Goal: Browse casually

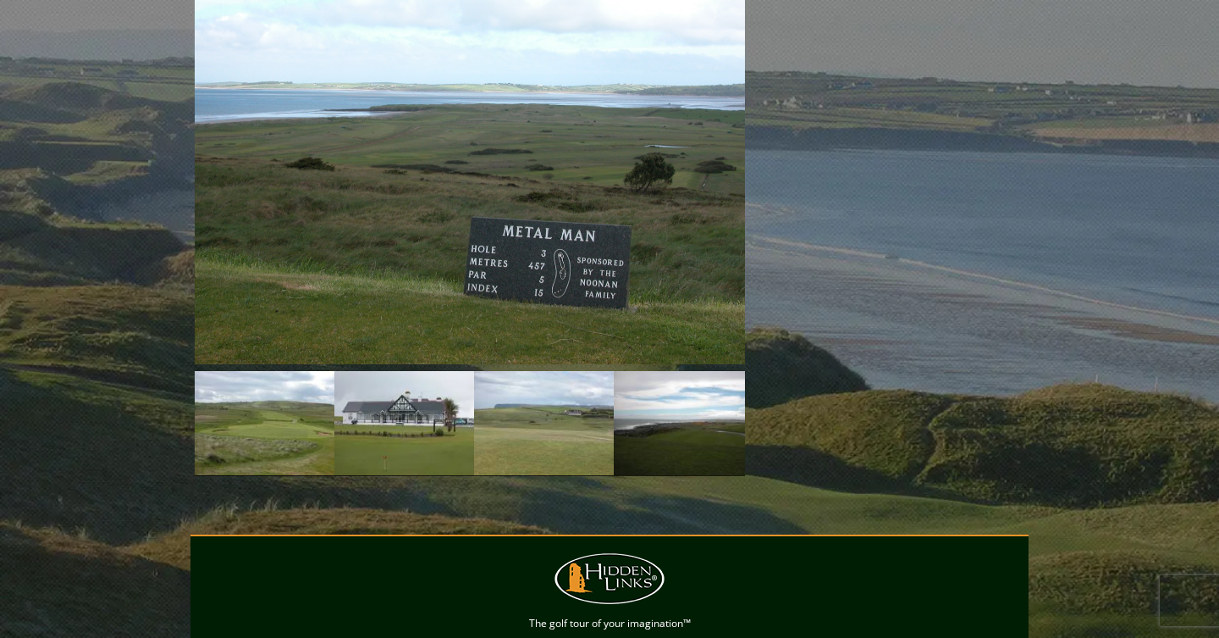
scroll to position [1461, 0]
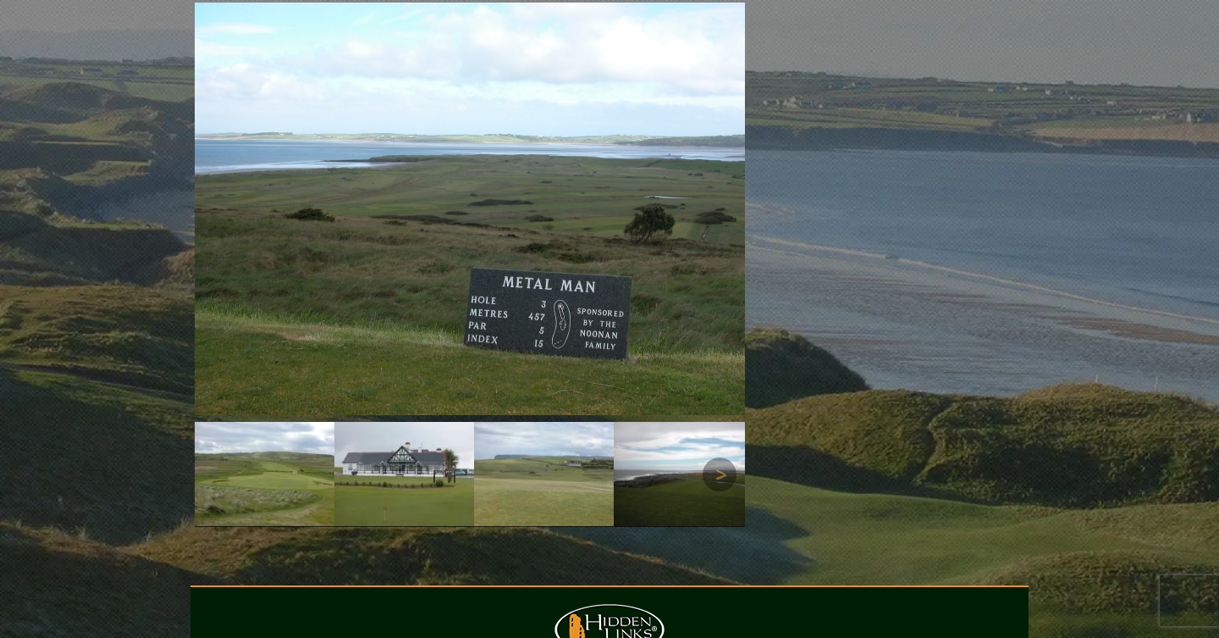
click at [287, 422] on img at bounding box center [265, 422] width 140 height 0
click at [723, 457] on link "Next" at bounding box center [720, 474] width 34 height 34
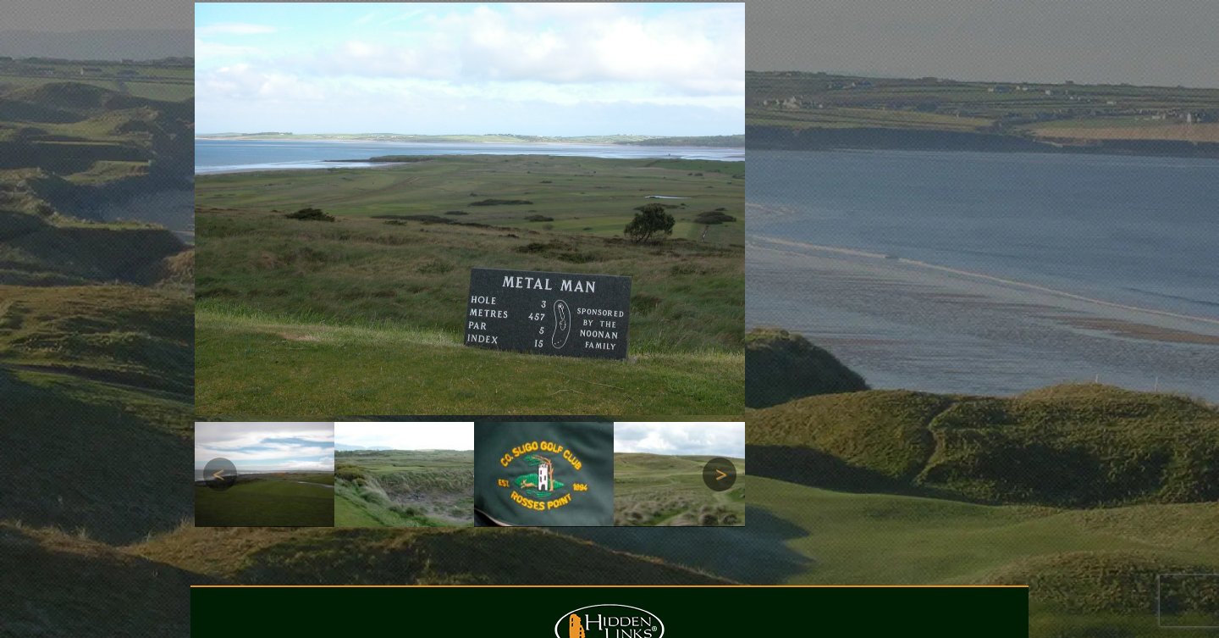
click at [723, 457] on link "Next" at bounding box center [720, 474] width 34 height 34
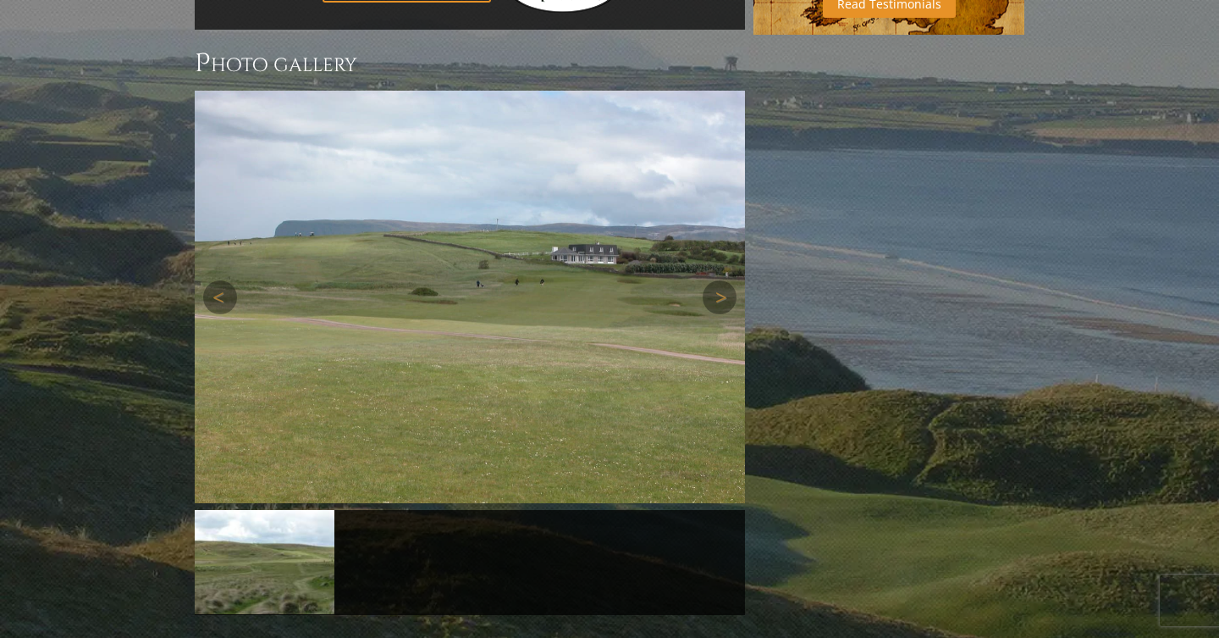
scroll to position [1370, 0]
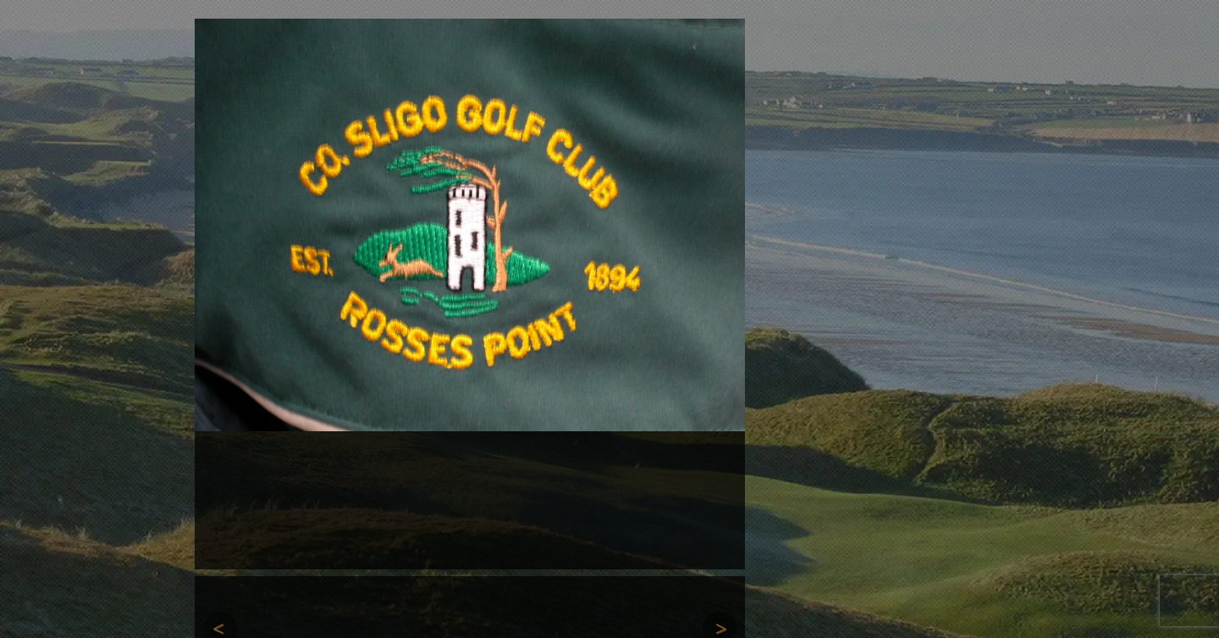
scroll to position [1454, 0]
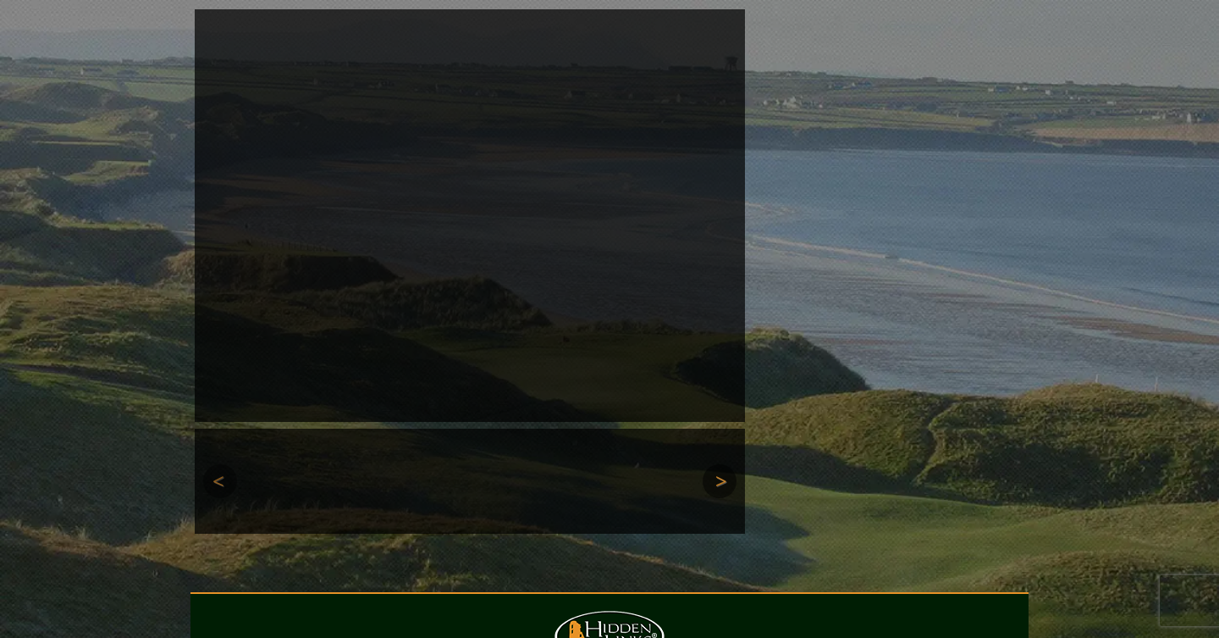
click at [721, 464] on link "Next" at bounding box center [720, 481] width 34 height 34
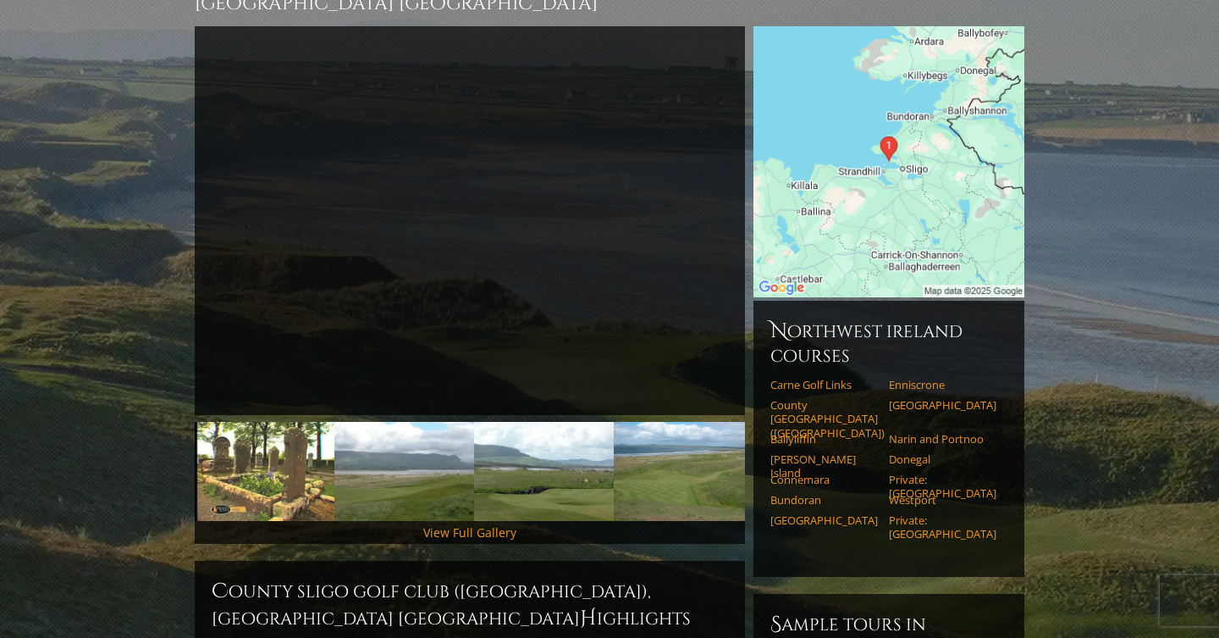
scroll to position [209, 0]
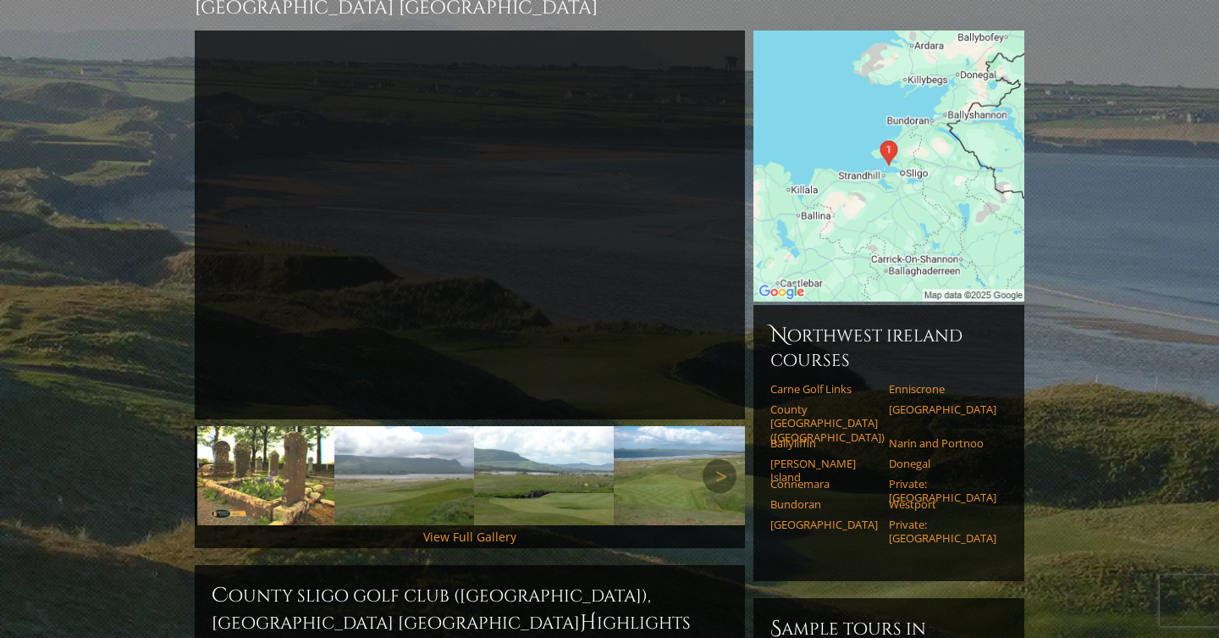
click at [304, 436] on img at bounding box center [265, 475] width 140 height 99
click at [727, 459] on link "Next" at bounding box center [720, 476] width 34 height 34
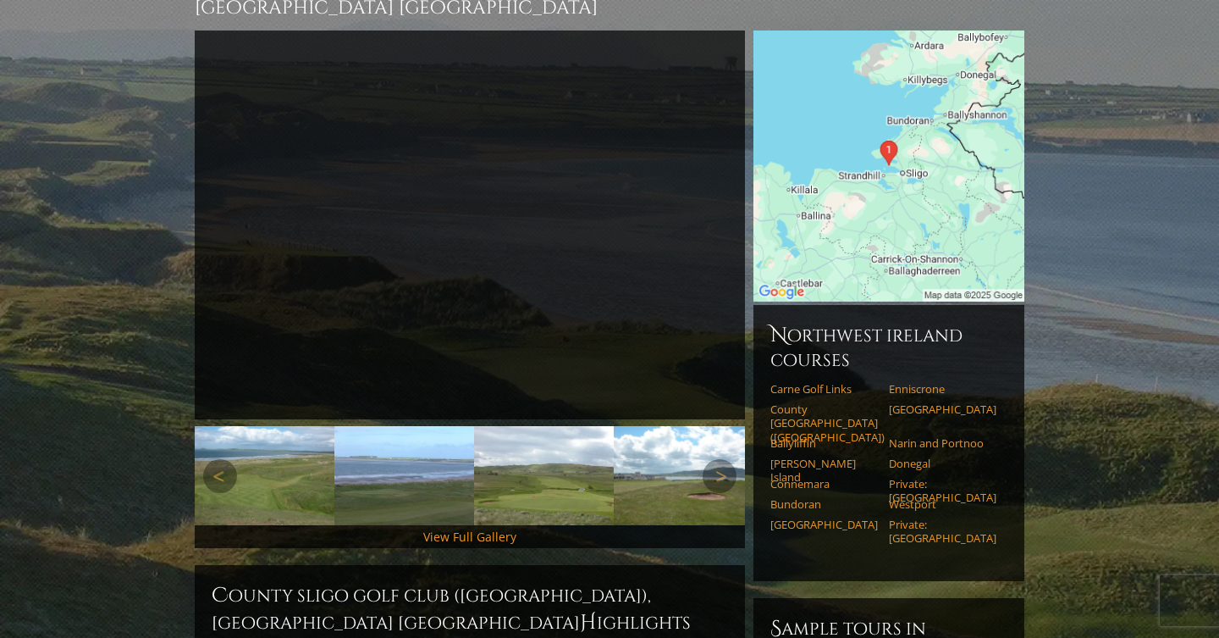
click at [307, 439] on img at bounding box center [265, 475] width 140 height 99
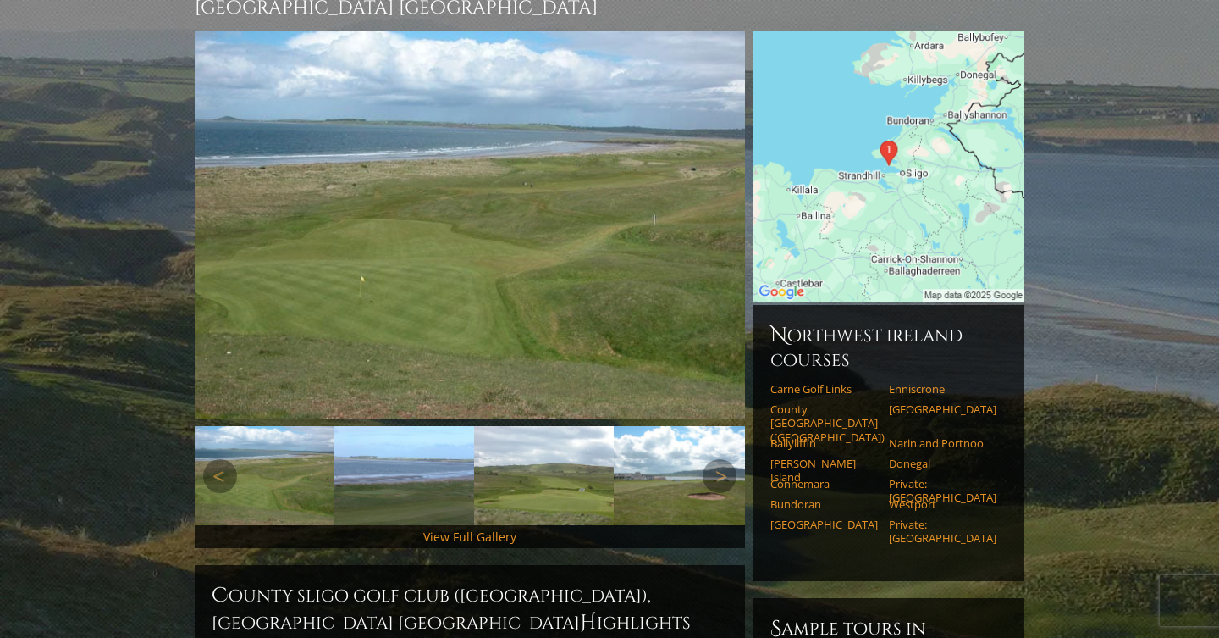
click at [365, 441] on img at bounding box center [404, 475] width 140 height 99
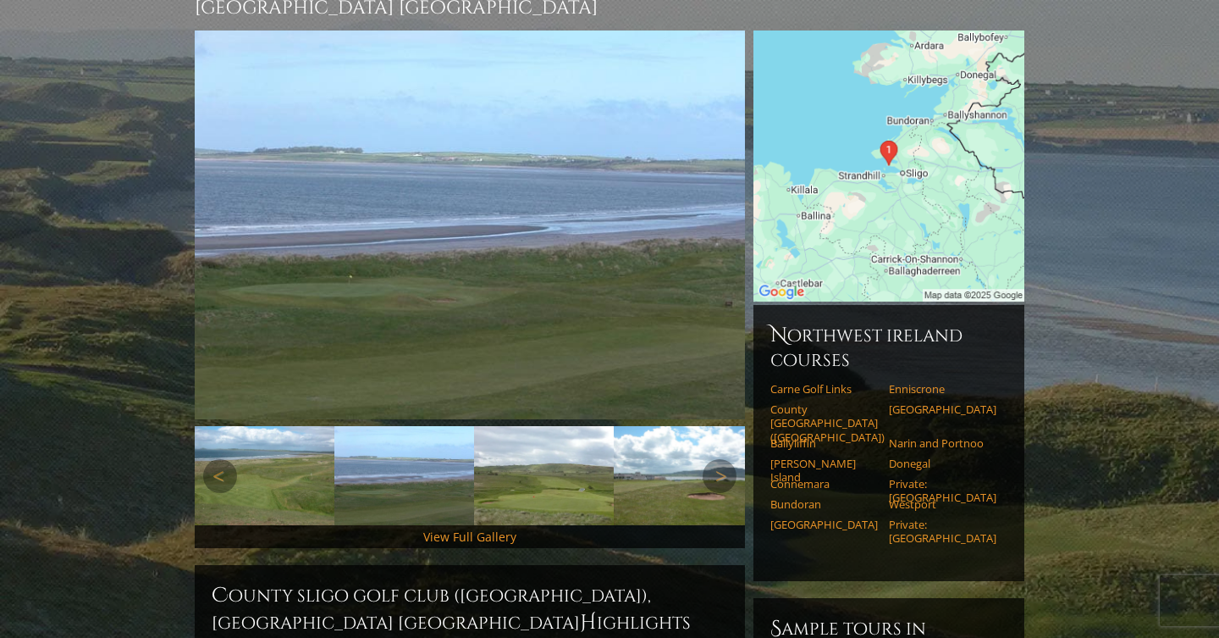
click at [546, 437] on img at bounding box center [544, 475] width 140 height 99
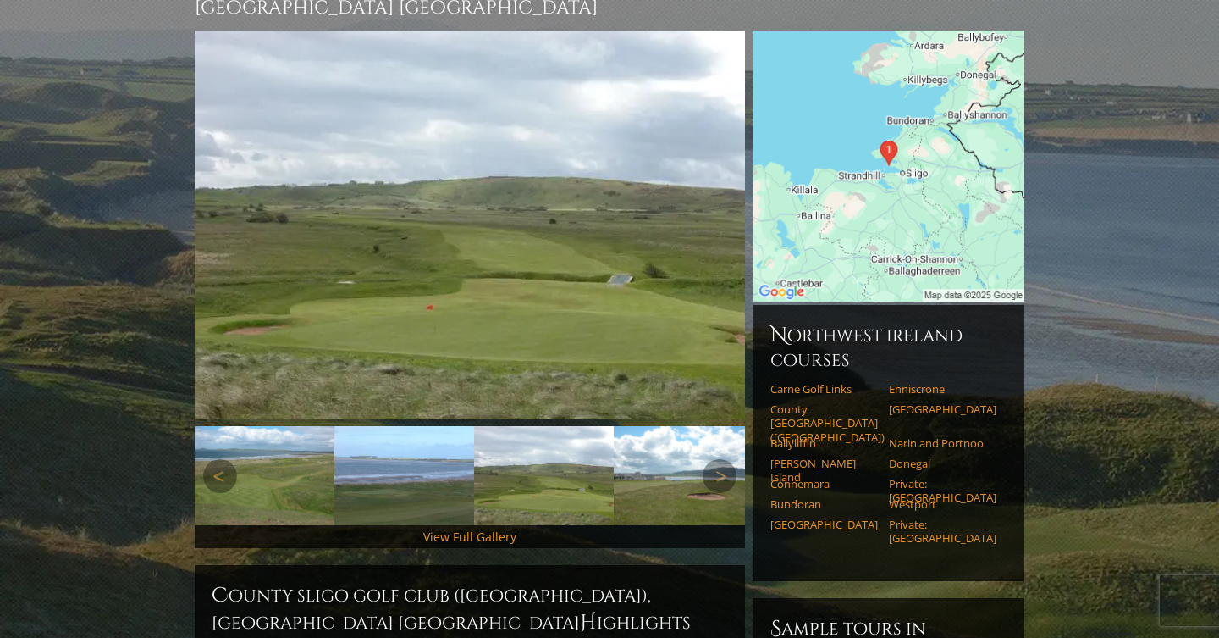
click at [574, 450] on img at bounding box center [544, 475] width 140 height 99
click at [637, 451] on img at bounding box center [684, 475] width 140 height 99
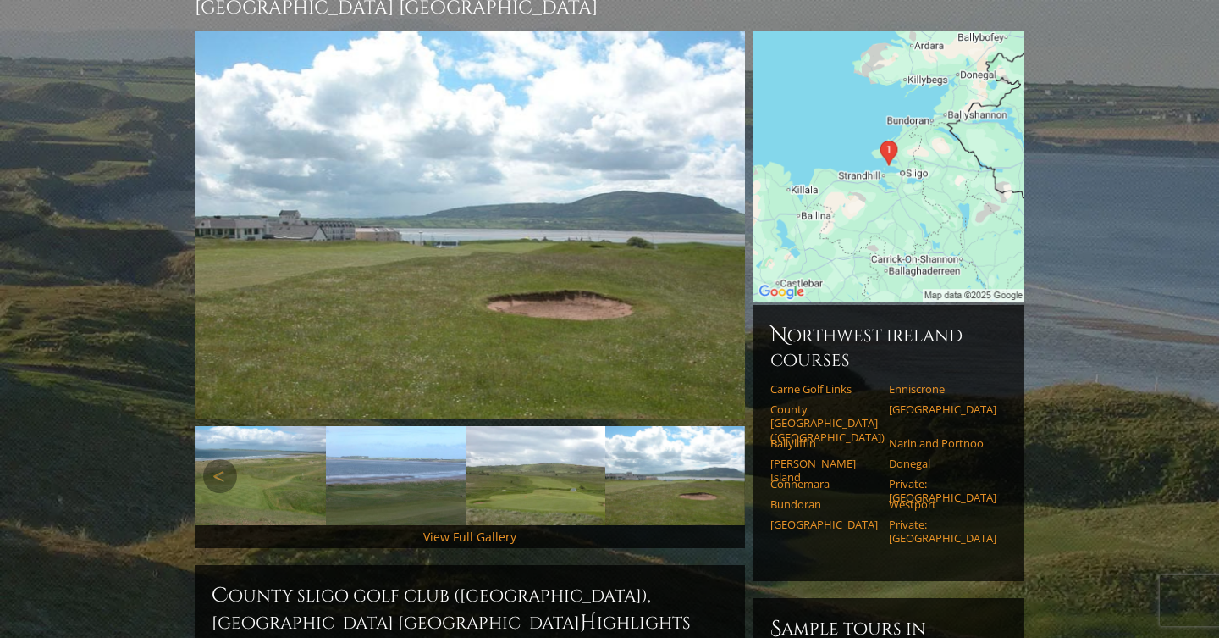
click at [672, 455] on img at bounding box center [675, 475] width 140 height 99
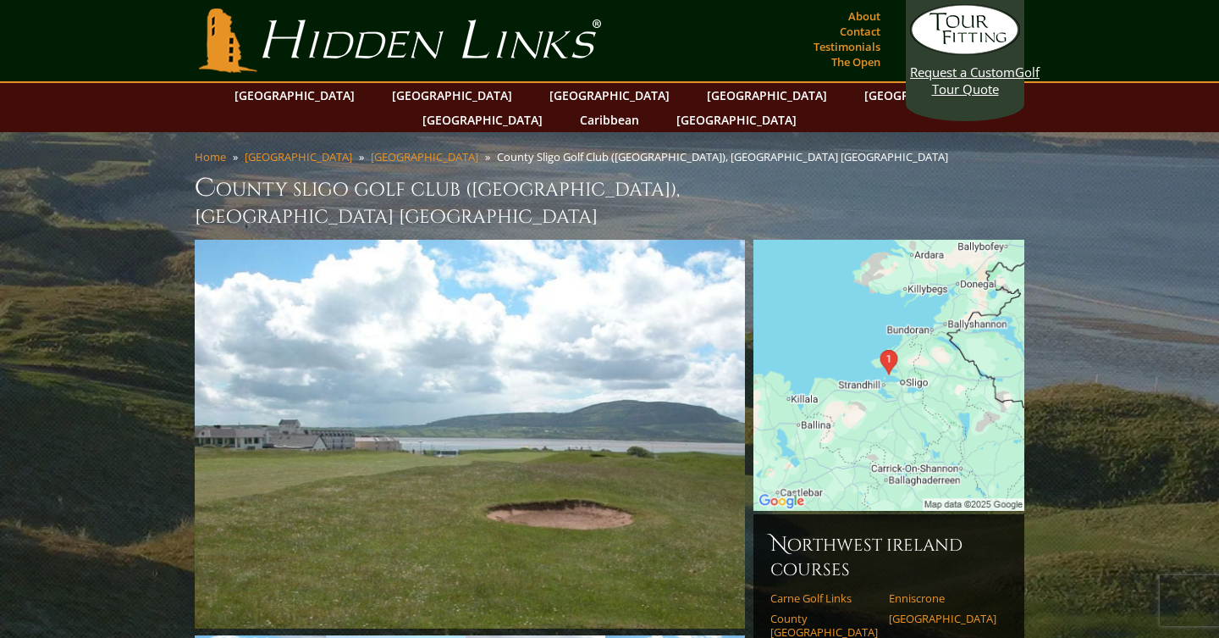
scroll to position [0, 0]
